Goal: Find specific page/section: Find specific page/section

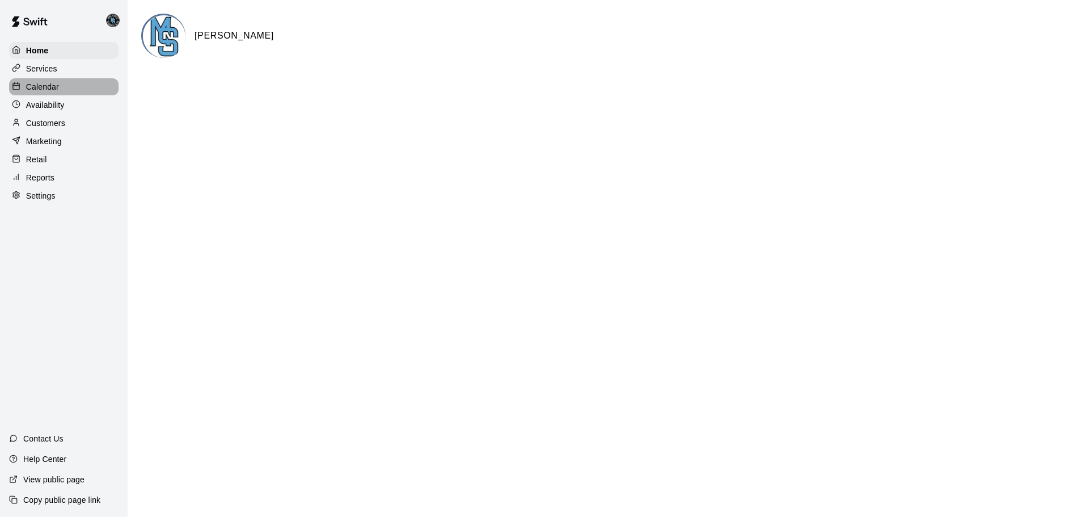
click at [41, 92] on p "Calendar" at bounding box center [42, 86] width 33 height 11
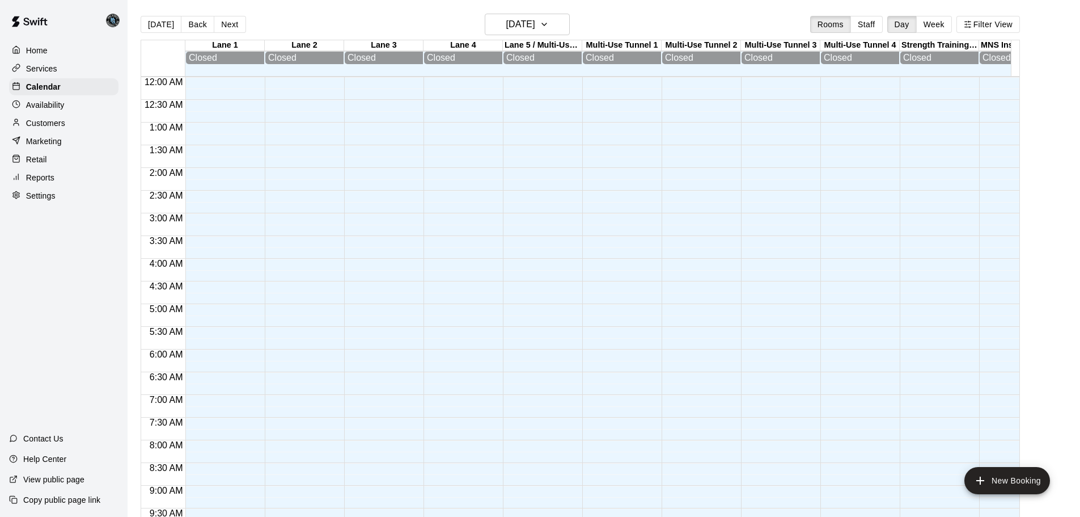
scroll to position [563, 0]
click at [46, 182] on p "Reports" at bounding box center [40, 177] width 28 height 11
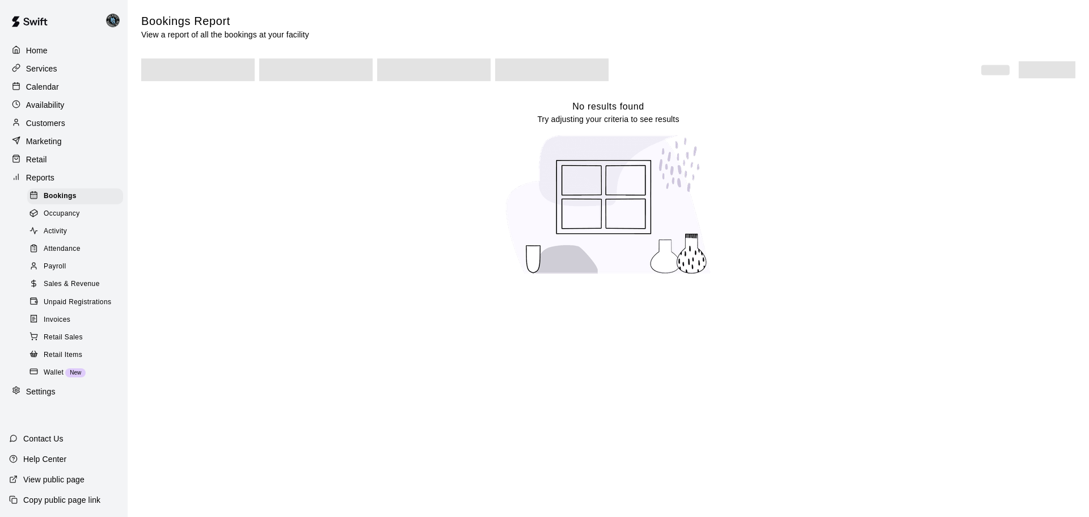
click at [60, 326] on span "Invoices" at bounding box center [57, 319] width 27 height 11
